Goal: Task Accomplishment & Management: Manage account settings

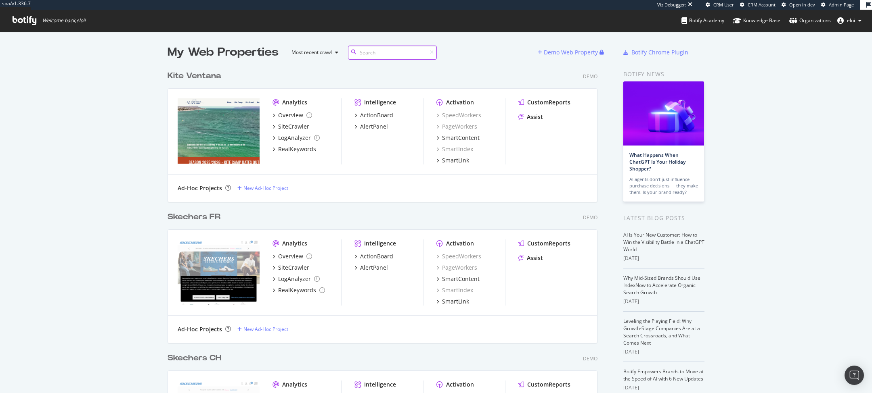
scroll to position [2865, 436]
click at [559, 54] on div "Demo Web Property" at bounding box center [571, 52] width 54 height 8
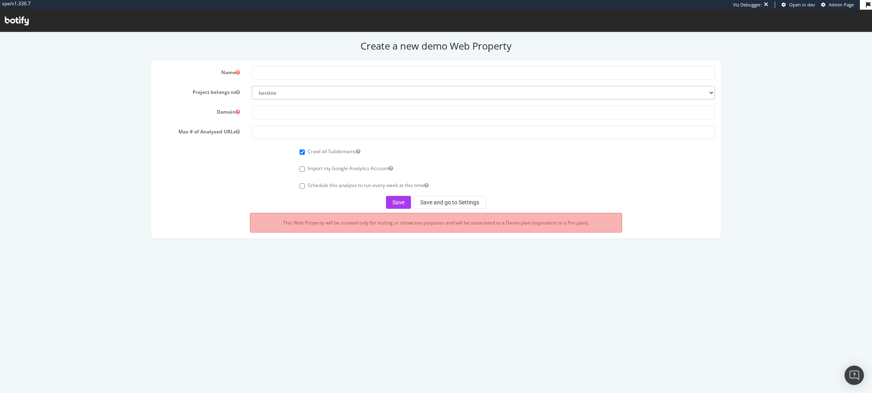
click at [298, 104] on form "Name Project belongs to bestkite eloi-org columbia-sports-wear doctolib-speedwo…" at bounding box center [436, 137] width 558 height 143
click at [311, 96] on select "bestkite eloi-org columbia-sports-wear doctolib-speedworker jacadi pernod-ricard" at bounding box center [483, 93] width 463 height 14
select select "41122"
click at [329, 72] on input "text" at bounding box center [483, 73] width 463 height 14
click at [280, 75] on input "text" at bounding box center [483, 73] width 463 height 14
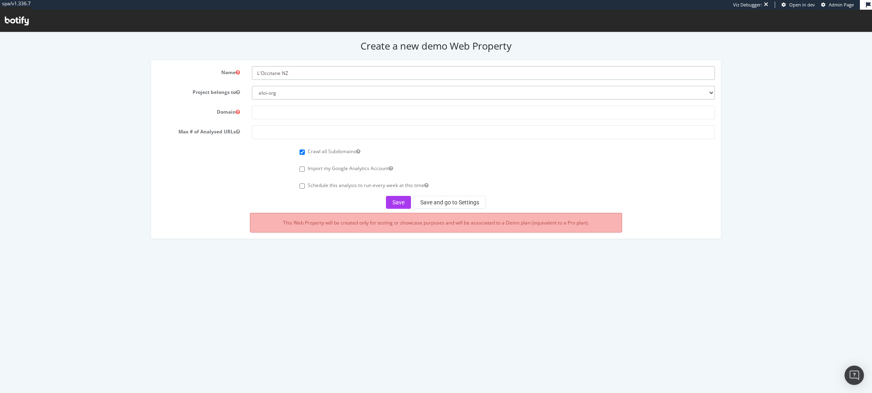
type input "L'Occitane NZ"
click at [276, 113] on input "text" at bounding box center [483, 113] width 463 height 14
paste input "[URL][DOMAIN_NAME]"
type input "[URL][DOMAIN_NAME]"
click at [306, 125] on input "number" at bounding box center [483, 132] width 463 height 14
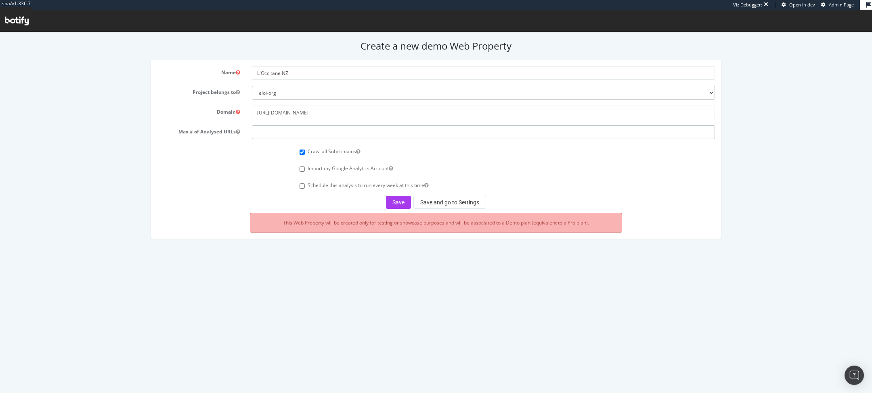
type input "1"
type input "5000"
click at [333, 168] on label "Import my Google Analytics Account" at bounding box center [349, 168] width 85 height 7
click at [305, 168] on input "Import my Google Analytics Account" at bounding box center [301, 169] width 5 height 5
click at [333, 168] on label "Import my Google Analytics Account" at bounding box center [349, 168] width 85 height 7
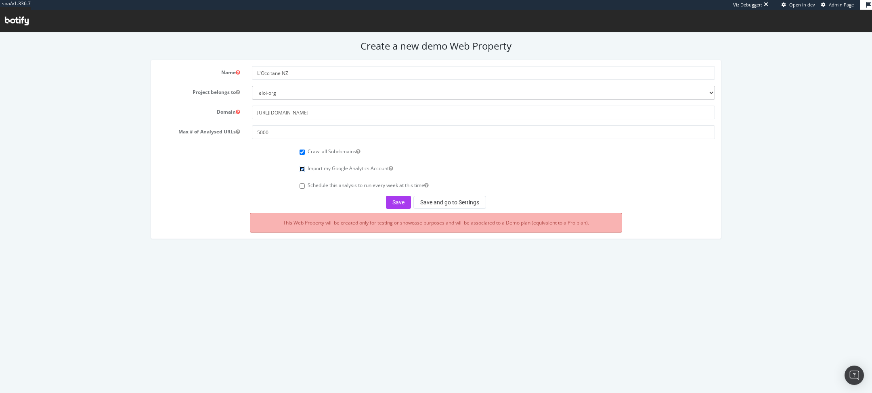
click at [305, 168] on input "Import my Google Analytics Account" at bounding box center [301, 169] width 5 height 5
checkbox input "false"
click at [436, 204] on button "Save and go to Settings" at bounding box center [449, 202] width 73 height 13
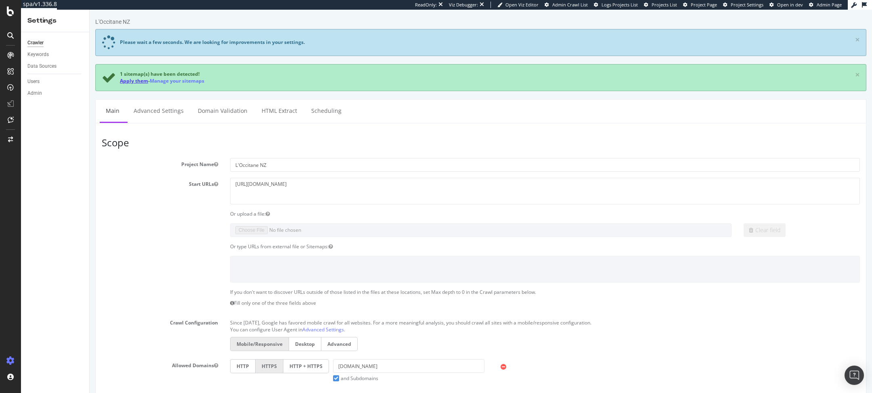
click at [125, 79] on link "Apply them" at bounding box center [134, 80] width 28 height 7
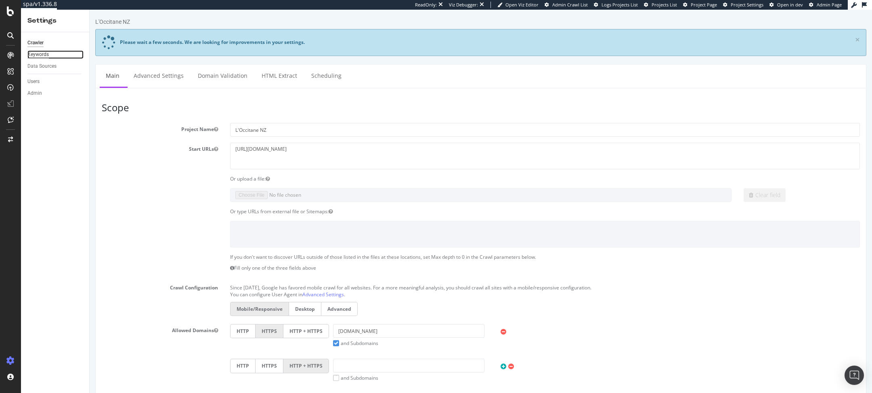
click at [35, 56] on div "Keywords" at bounding box center [37, 54] width 21 height 8
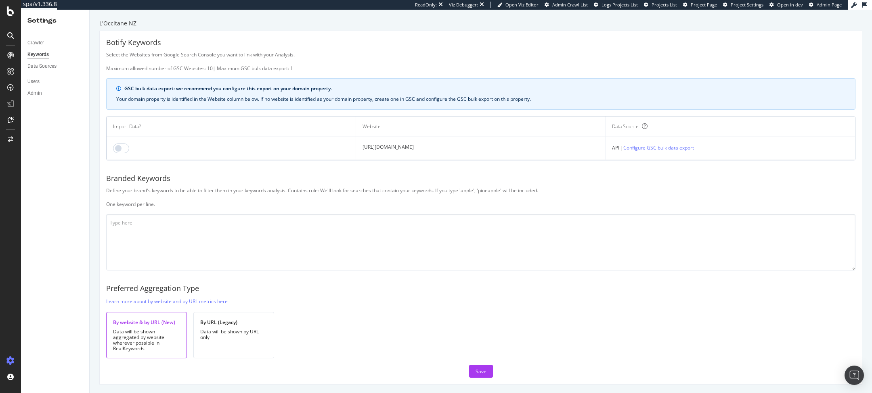
click at [123, 153] on td at bounding box center [231, 148] width 249 height 23
click at [123, 147] on input "checkbox" at bounding box center [121, 149] width 16 height 10
click at [166, 243] on textarea at bounding box center [480, 242] width 749 height 56
paste textarea "l'occitane nz l'occitane l'occitane hand cream l'occitane shower oil l'occitane…"
type textarea "l'occitane nz l'occitane l'occitane hand cream l'occitane shower oil l'occitane…"
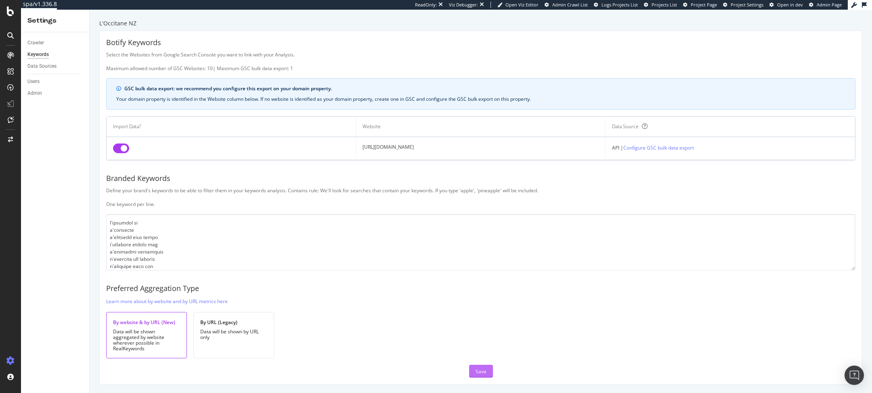
click at [487, 366] on button "Save" at bounding box center [481, 371] width 24 height 13
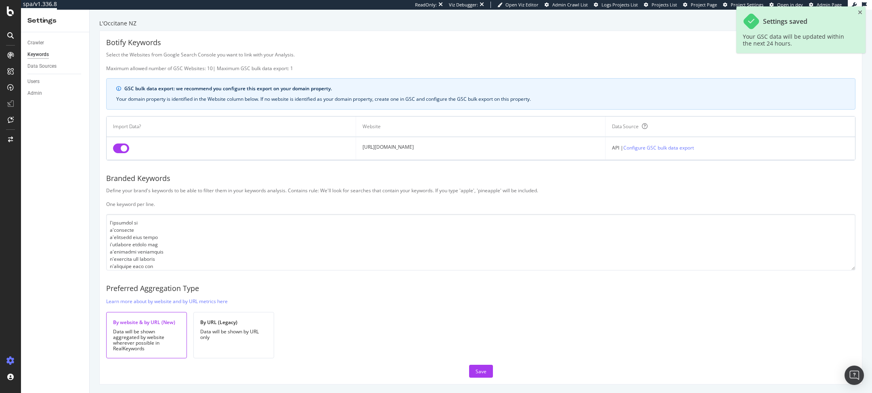
click at [48, 61] on div "Data Sources" at bounding box center [58, 67] width 62 height 12
click at [45, 66] on div "Data Sources" at bounding box center [41, 66] width 29 height 8
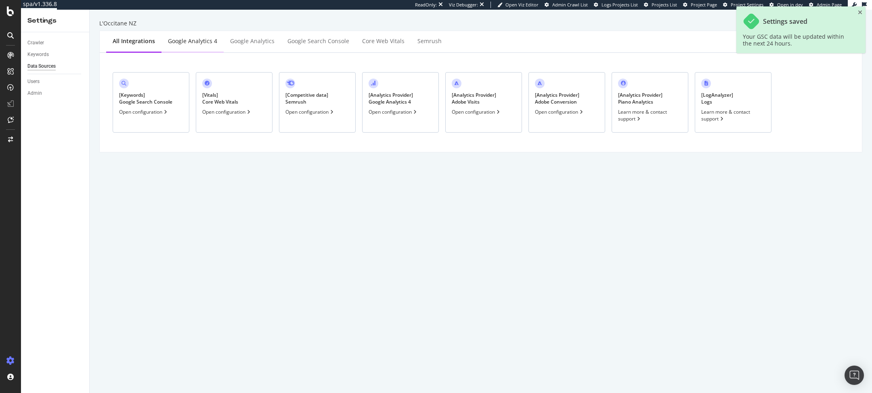
click at [212, 39] on div "Google Analytics 4" at bounding box center [192, 41] width 49 height 8
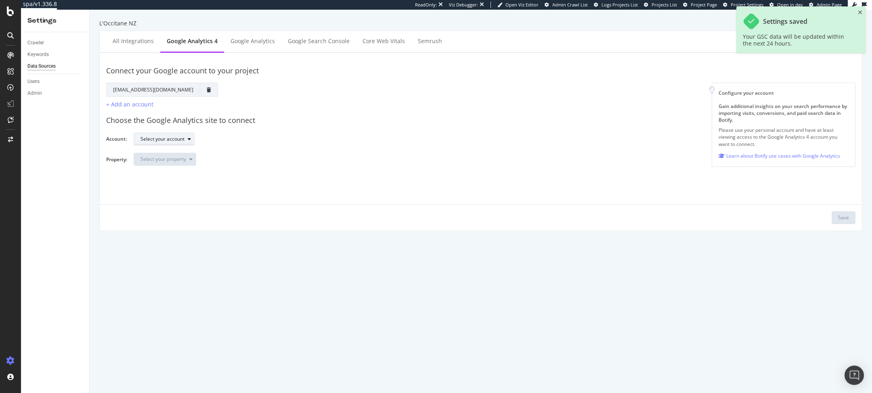
click at [171, 138] on div "Select your account" at bounding box center [162, 139] width 44 height 5
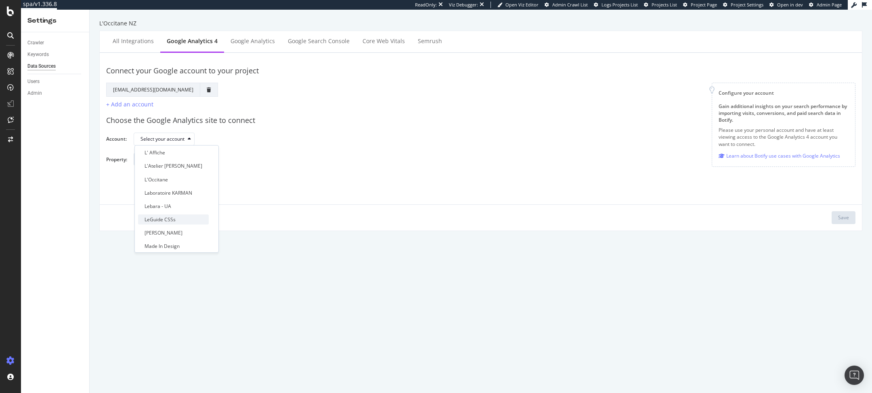
scroll to position [113, 0]
click at [175, 187] on div "L'Occitane" at bounding box center [173, 187] width 71 height 10
click at [189, 154] on div "Select your property" at bounding box center [167, 159] width 55 height 11
click at [185, 177] on div "GA4 | L'Occitane GLOBAL" at bounding box center [173, 172] width 71 height 10
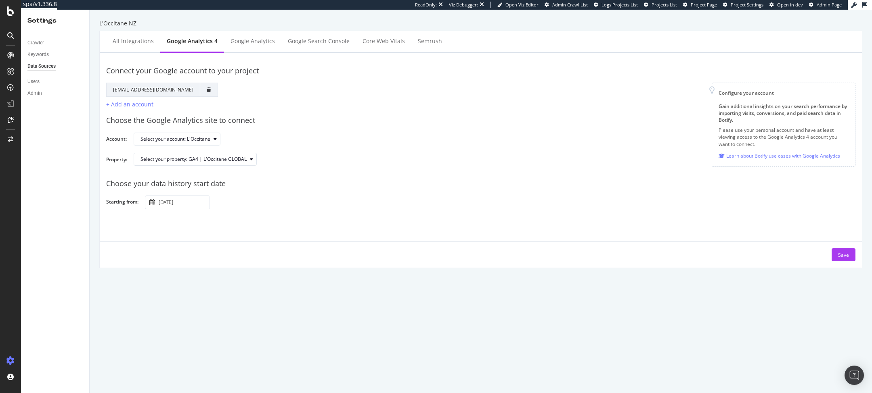
click at [171, 201] on body "spa/v1.336.8 ReadOnly: Viz Debugger: Open Viz Editor Admin Crawl List Logs Proj…" at bounding box center [436, 196] width 872 height 393
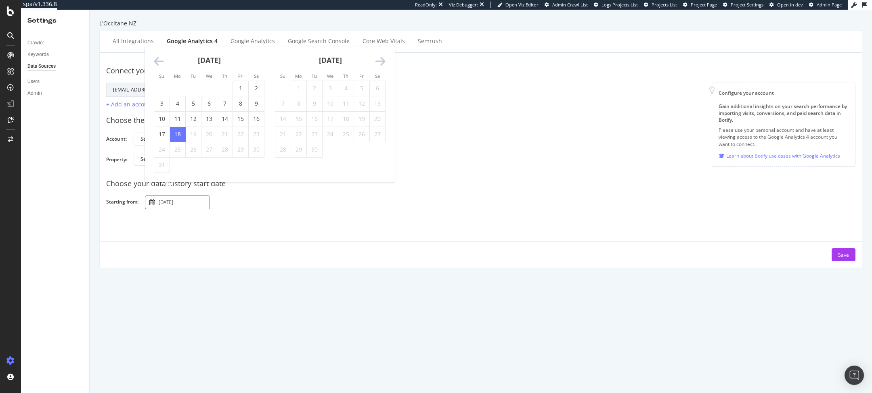
click at [154, 64] on icon "Move backward to switch to the previous month." at bounding box center [159, 61] width 10 height 11
click at [194, 89] on td "1" at bounding box center [194, 88] width 16 height 15
type input "2025 July 1st"
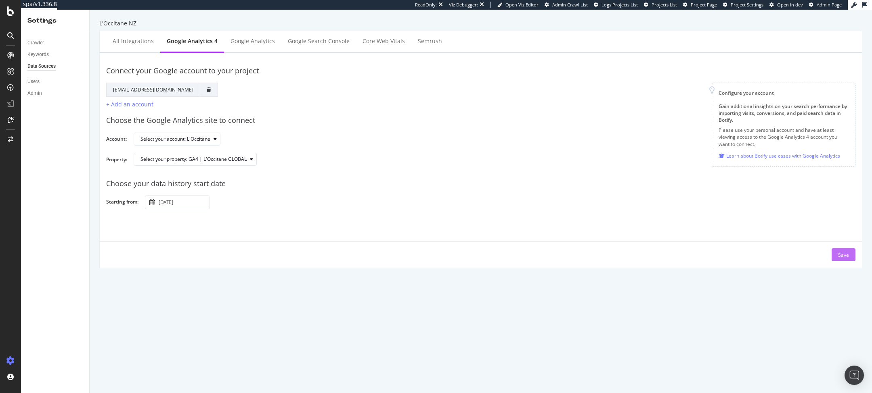
click at [841, 251] on div "Save" at bounding box center [843, 255] width 11 height 12
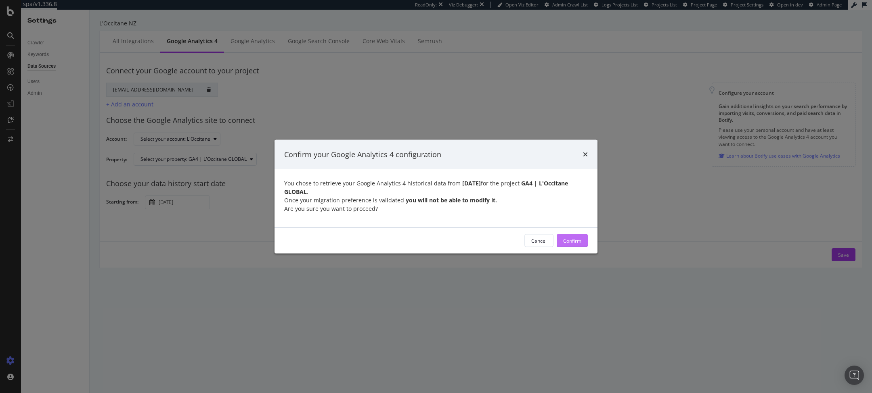
click at [573, 238] on div "Confirm" at bounding box center [572, 240] width 18 height 7
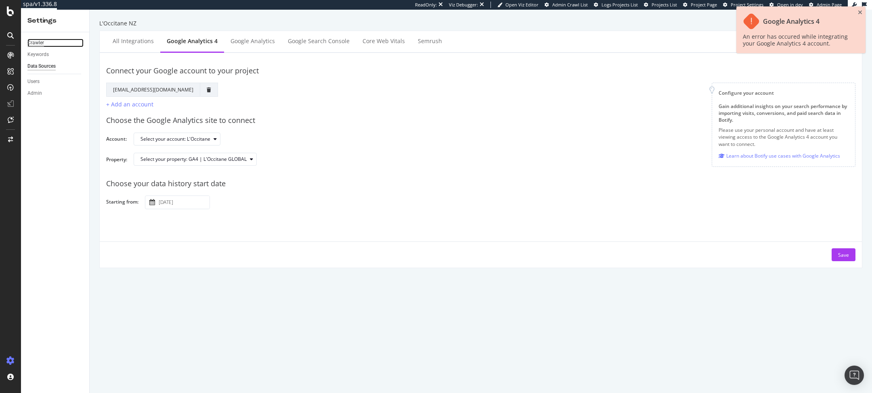
click at [28, 43] on div "Crawler" at bounding box center [35, 43] width 17 height 8
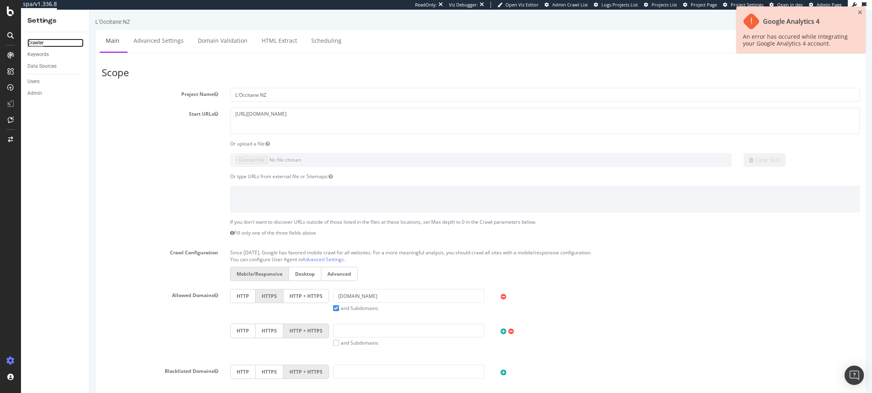
scroll to position [259, 0]
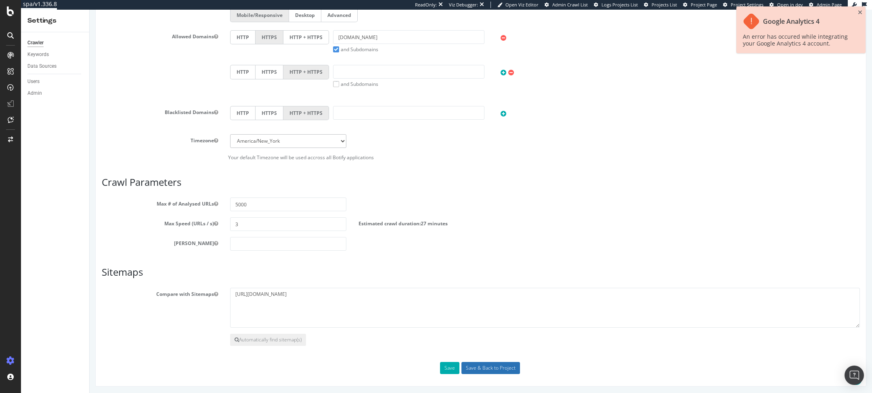
click at [491, 368] on input "Save & Back to Project" at bounding box center [490, 368] width 59 height 12
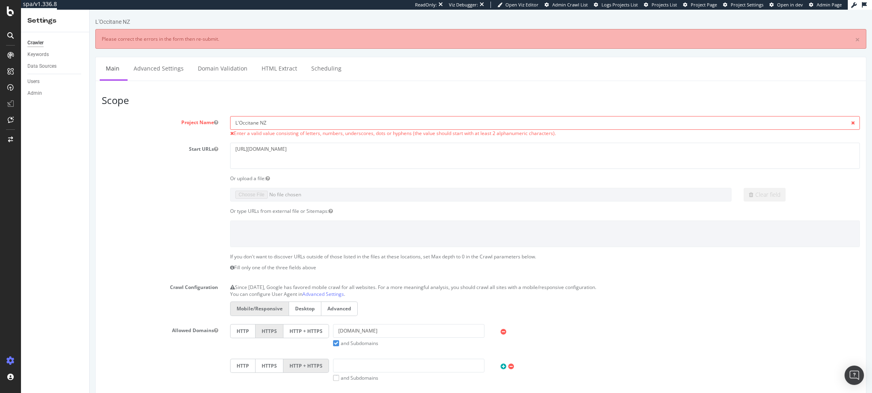
scroll to position [0, 0]
click at [264, 123] on input "L'Occitane NZ" at bounding box center [544, 123] width 629 height 14
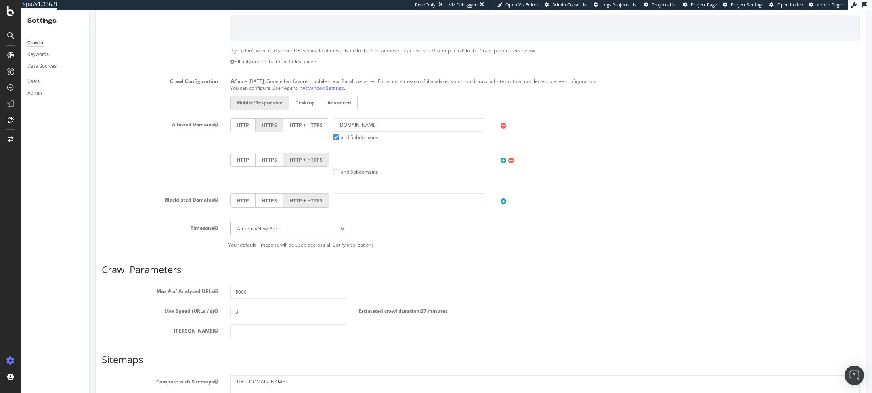
scroll to position [293, 0]
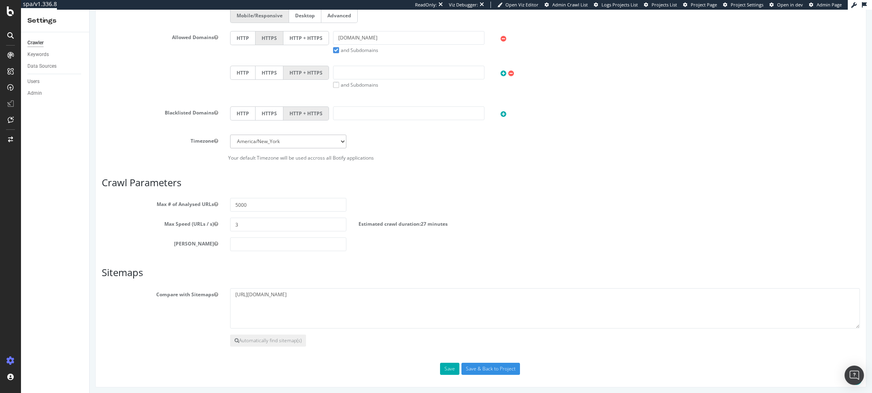
click at [485, 356] on div "Scope Project Name L'Occitane New Zealand Enter a valid value consisting of let…" at bounding box center [481, 88] width 758 height 573
click at [481, 373] on div "Scope Project Name L'Occitane New Zealand Enter a valid value consisting of let…" at bounding box center [480, 87] width 771 height 600
click at [486, 369] on input "Save & Back to Project" at bounding box center [490, 369] width 59 height 12
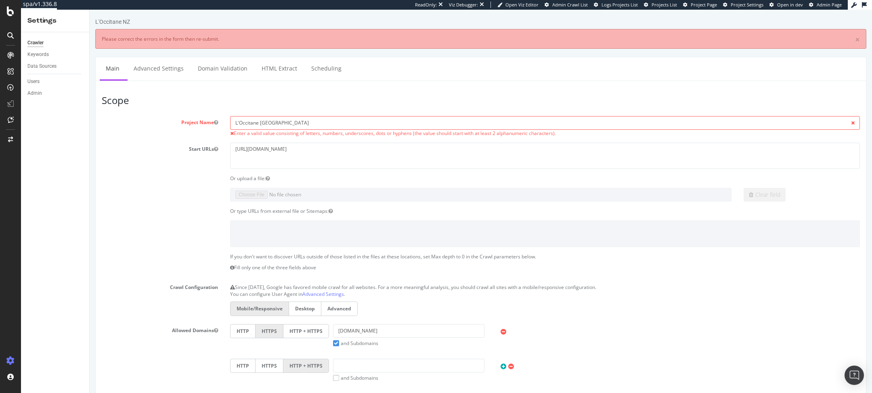
scroll to position [0, 0]
click at [238, 121] on input "L'Occitane New Zealand" at bounding box center [544, 123] width 629 height 14
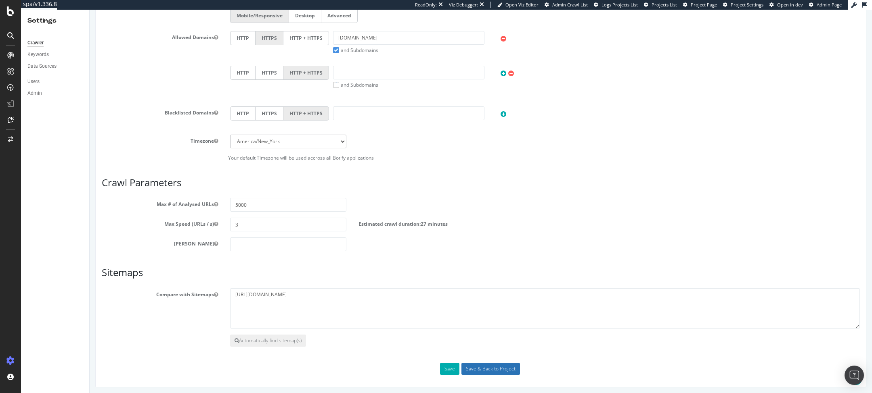
type input "Occitane [GEOGRAPHIC_DATA]"
click at [468, 370] on input "Save & Back to Project" at bounding box center [490, 369] width 59 height 12
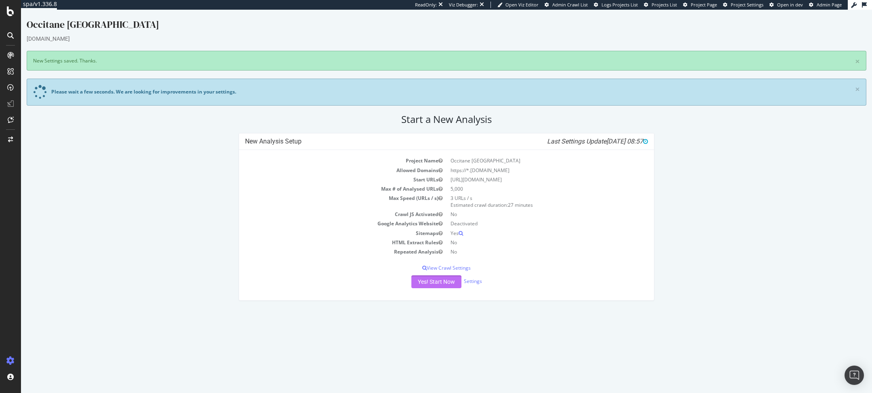
click at [435, 279] on button "Yes! Start Now" at bounding box center [436, 282] width 50 height 13
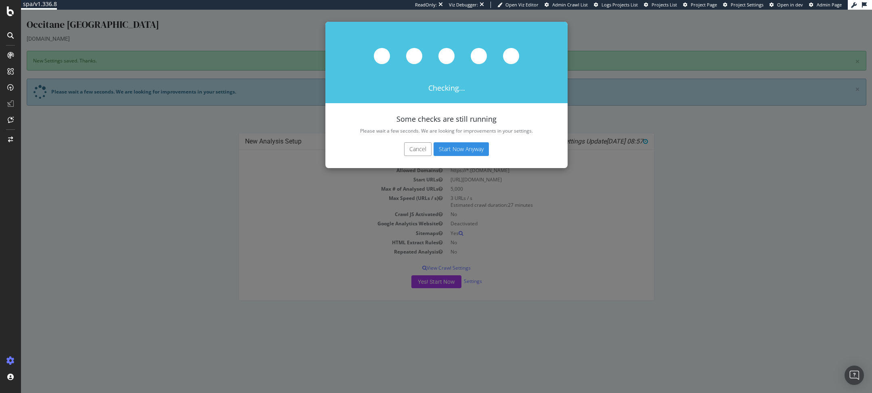
click at [457, 148] on button "Start Now Anyway" at bounding box center [460, 149] width 55 height 14
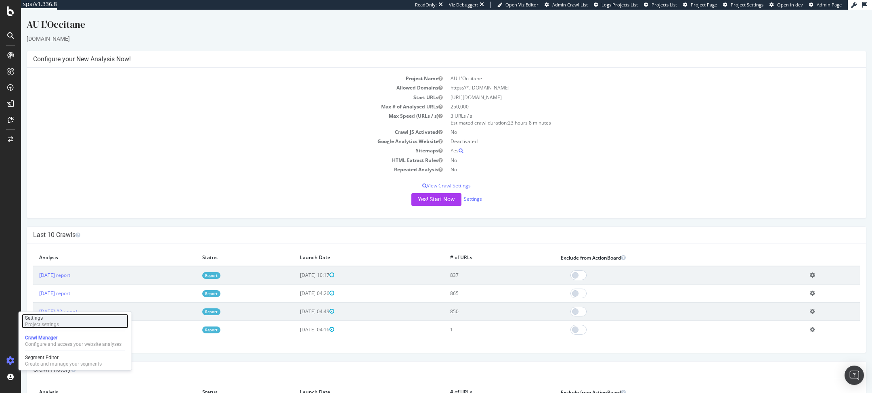
click at [62, 325] on div "Settings Project settings" at bounding box center [75, 321] width 107 height 15
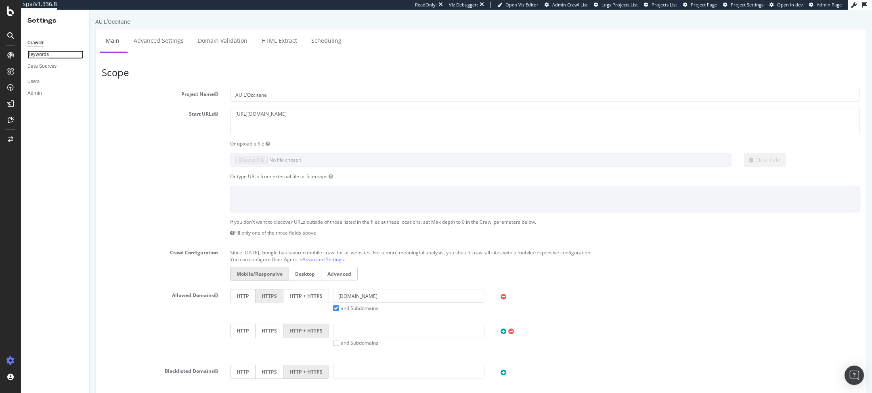
click at [39, 52] on div "Keywords" at bounding box center [37, 54] width 21 height 8
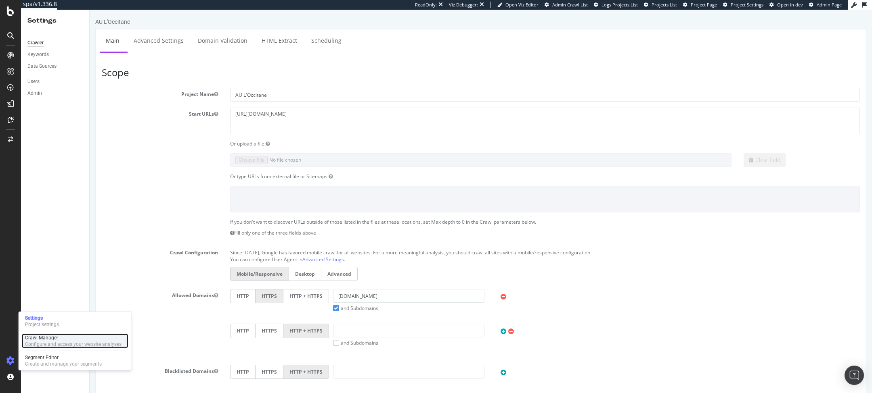
click at [42, 346] on div "Configure and access your website analyses" at bounding box center [73, 344] width 96 height 6
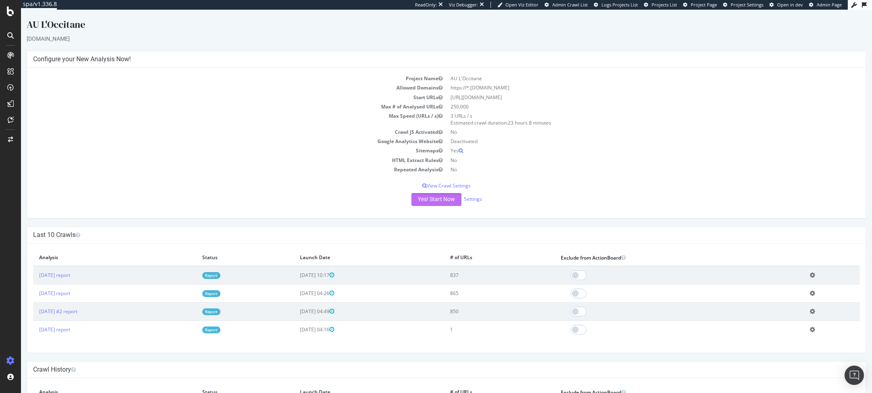
click at [440, 201] on button "Yes! Start Now" at bounding box center [436, 199] width 50 height 13
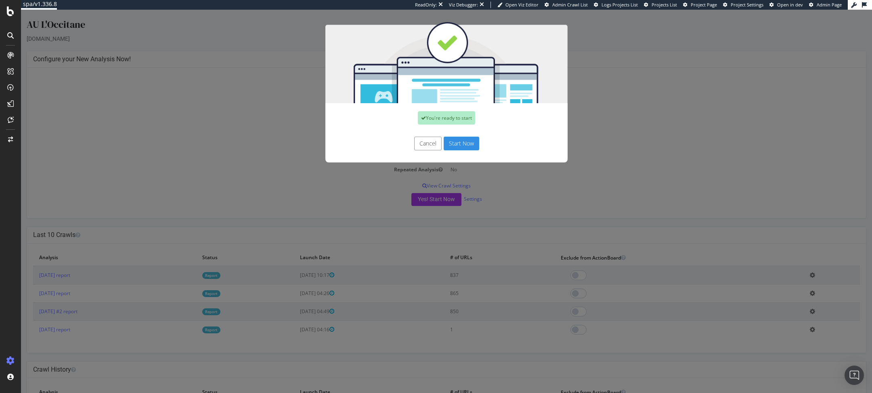
click at [472, 145] on button "Start Now" at bounding box center [461, 144] width 36 height 14
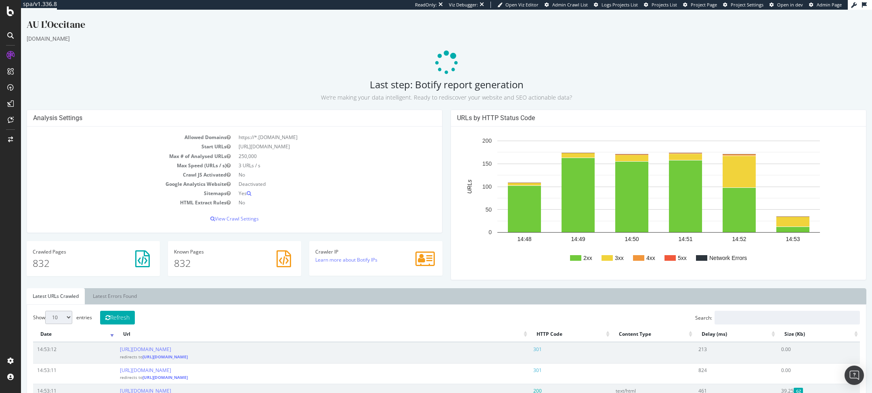
click at [244, 223] on div "Allowed Domains https://*.au.loccitane.com Start URLs https://au.loccitane.com/…" at bounding box center [234, 180] width 415 height 106
click at [248, 222] on div "Allowed Domains https://*.au.loccitane.com Start URLs https://au.loccitane.com/…" at bounding box center [234, 180] width 415 height 106
click at [249, 222] on p "View Crawl Settings" at bounding box center [234, 218] width 403 height 7
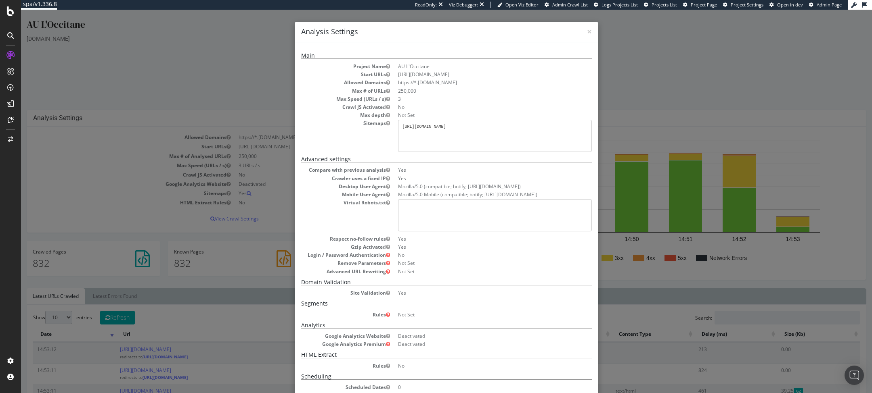
click at [643, 72] on div "× Close Analysis Settings Main Project Name AU L'Occitane Start URLs https://au…" at bounding box center [446, 202] width 851 height 384
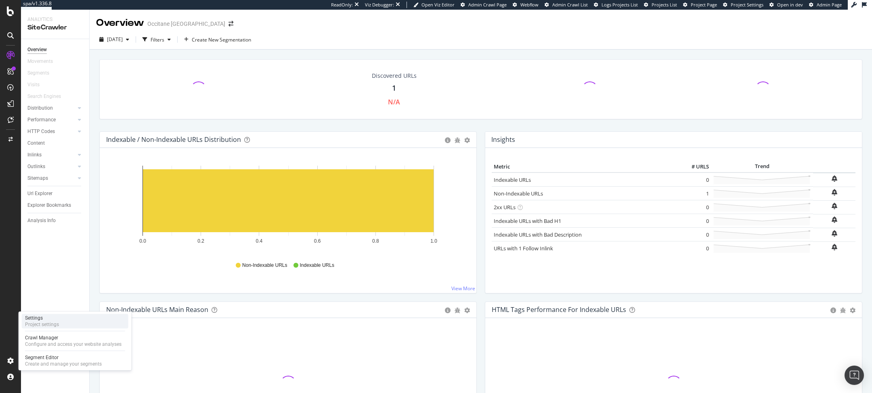
click at [74, 324] on div "Settings Project settings" at bounding box center [75, 321] width 107 height 15
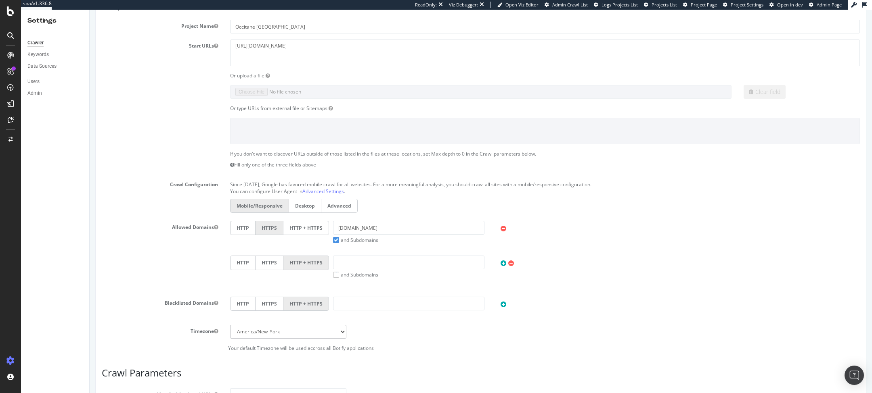
scroll to position [75, 0]
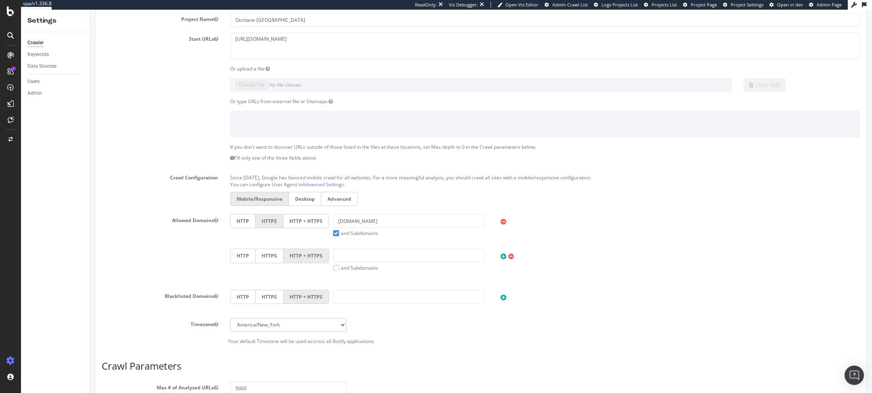
click at [334, 234] on label "and Subdomains" at bounding box center [355, 233] width 45 height 7
click at [90, 10] on input "and Subdomains" at bounding box center [90, 10] width 0 height 0
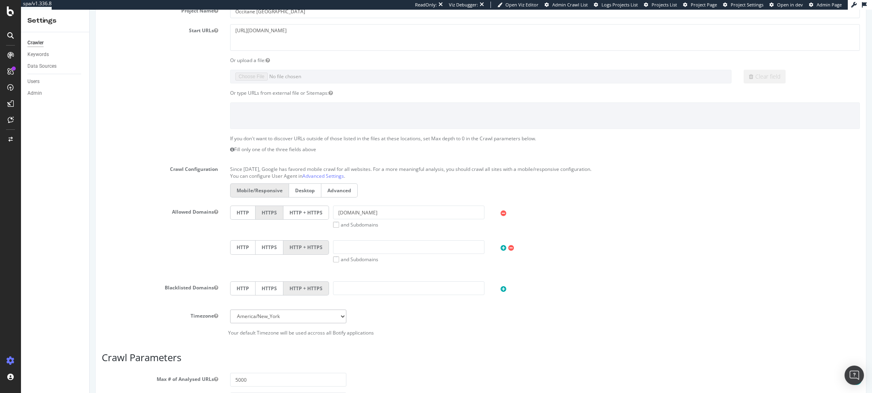
scroll to position [259, 0]
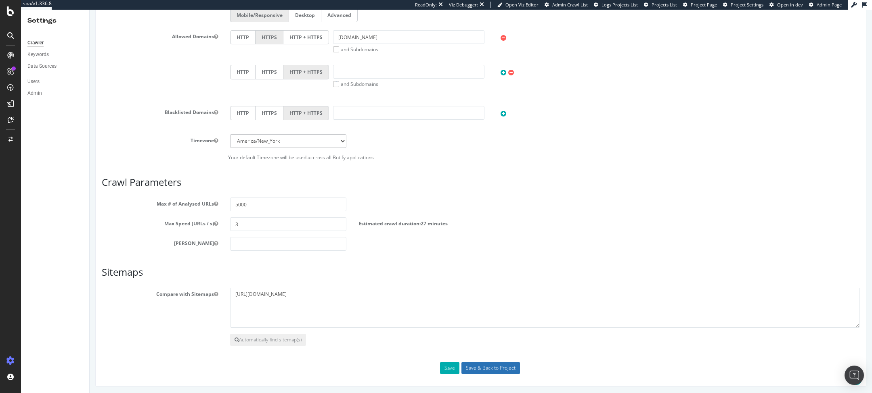
click at [491, 369] on input "Save & Back to Project" at bounding box center [490, 368] width 59 height 12
